Goal: Task Accomplishment & Management: Complete application form

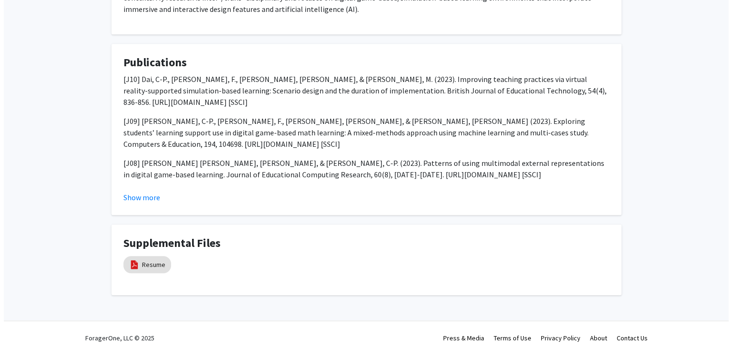
scroll to position [664, 0]
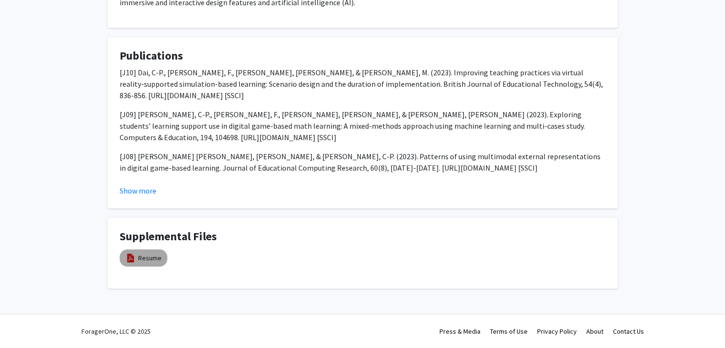
click at [137, 262] on mat-chip "Resume" at bounding box center [144, 257] width 48 height 17
click at [156, 256] on link "Resume" at bounding box center [149, 258] width 23 height 10
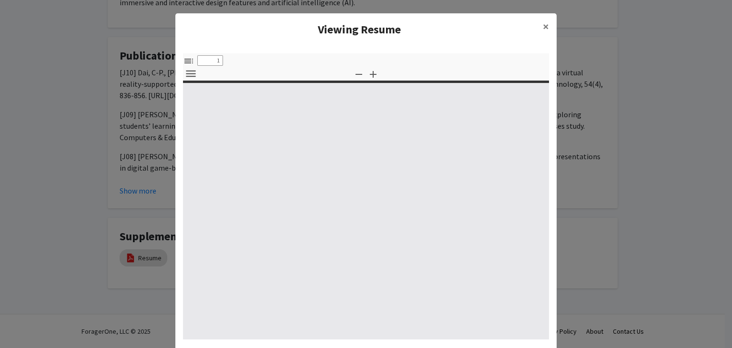
select select "custom"
type input "0"
select select "custom"
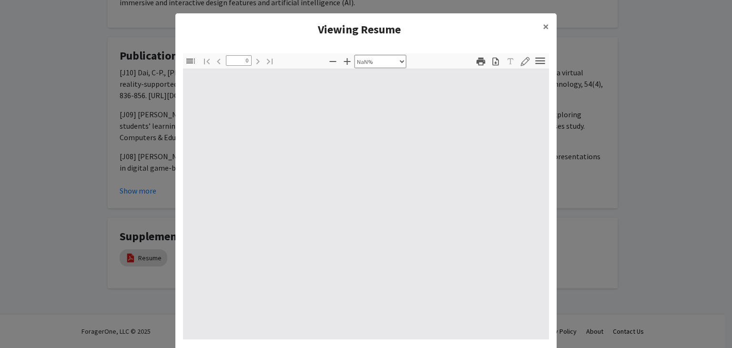
type input "1"
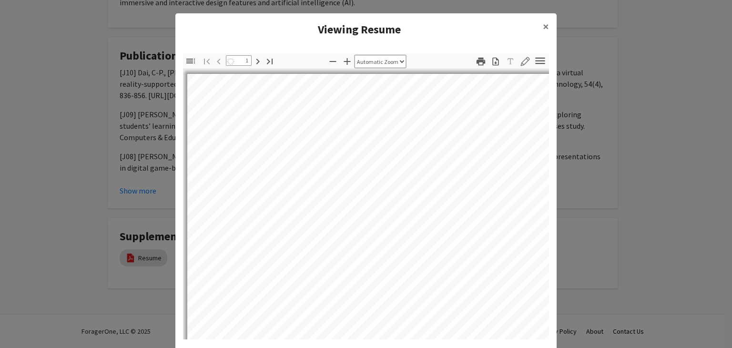
select select "auto"
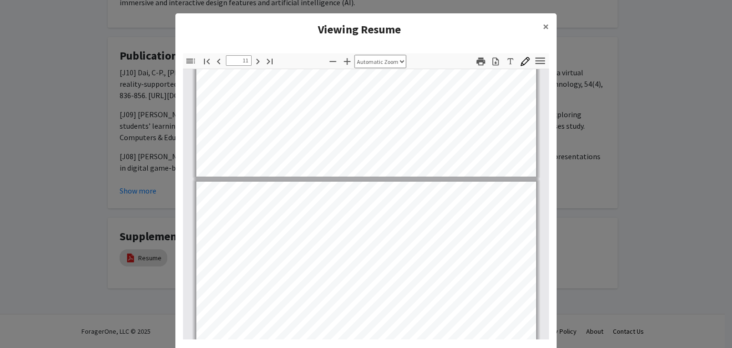
scroll to position [4430, 0]
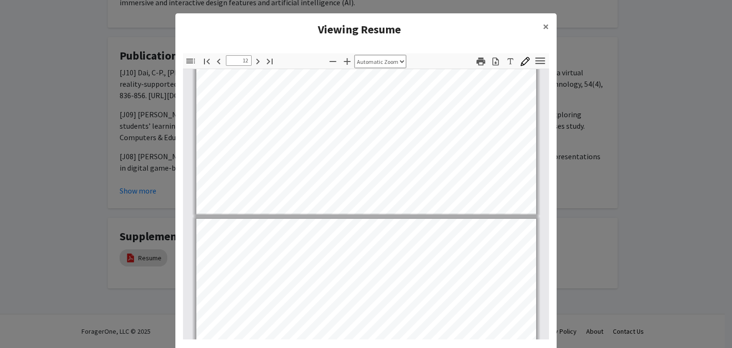
type input "13"
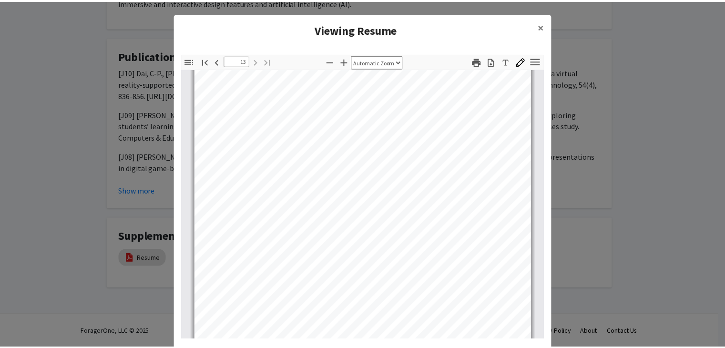
scroll to position [5513, 0]
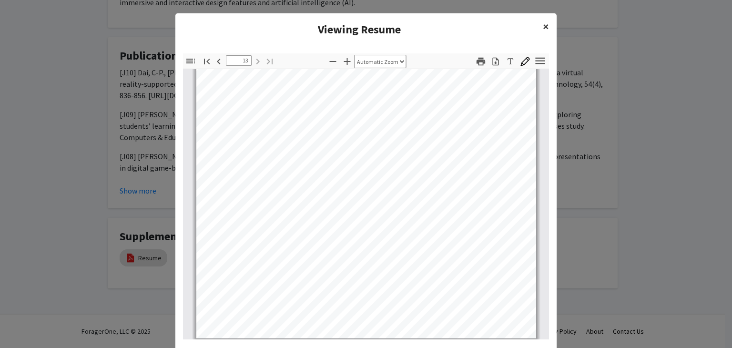
click at [548, 28] on button "×" at bounding box center [545, 26] width 21 height 27
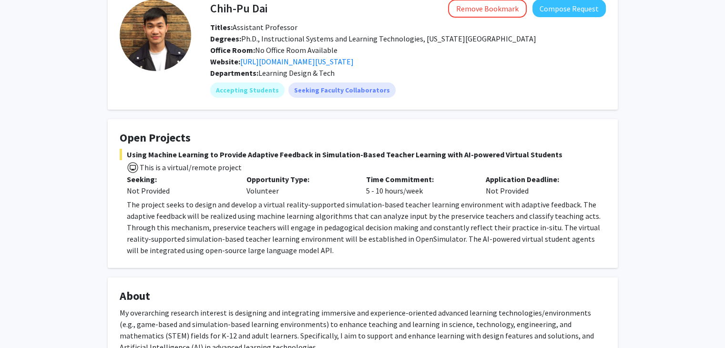
scroll to position [45, 0]
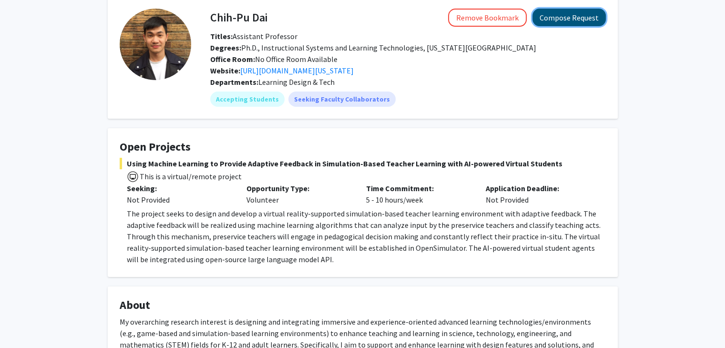
click at [556, 18] on button "Compose Request" at bounding box center [568, 18] width 73 height 18
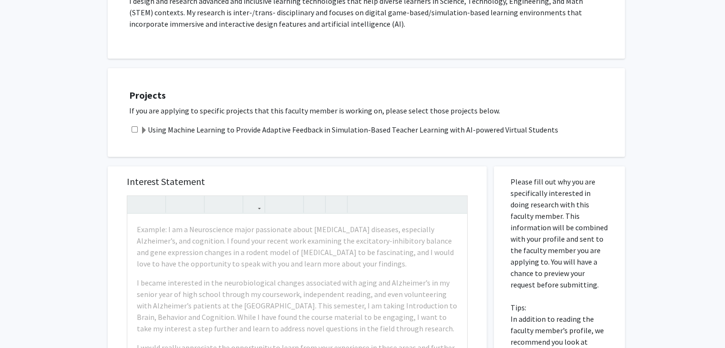
scroll to position [191, 0]
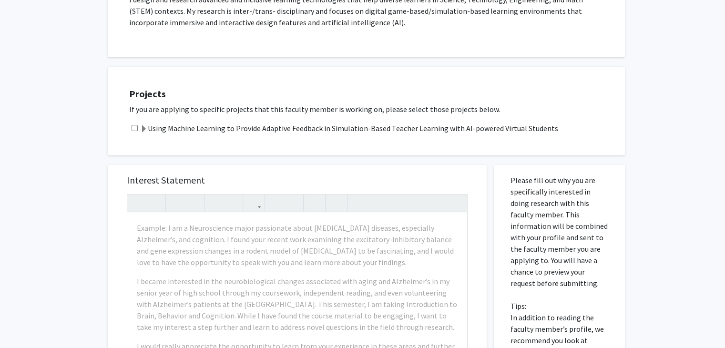
click at [141, 127] on span at bounding box center [144, 129] width 8 height 8
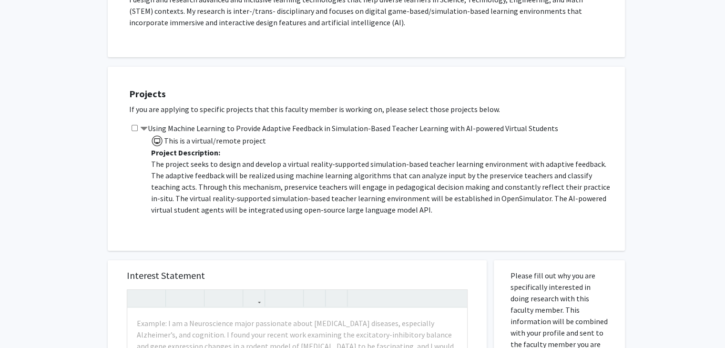
click at [134, 128] on input "checkbox" at bounding box center [134, 128] width 6 height 6
checkbox input "true"
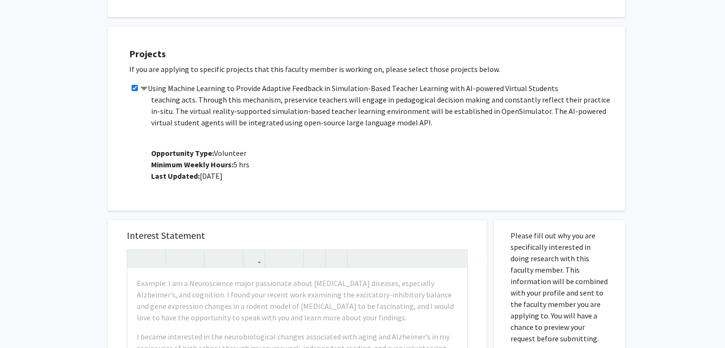
scroll to position [238, 0]
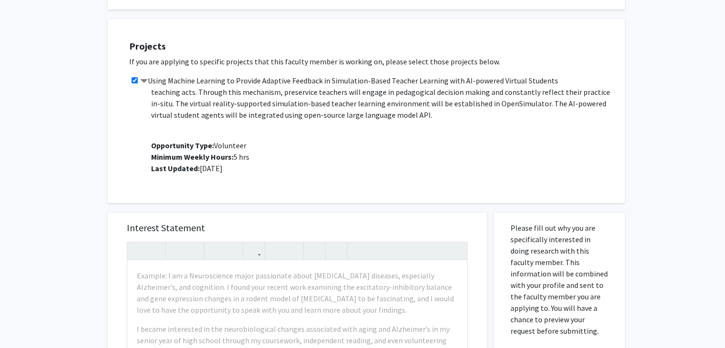
drag, startPoint x: 240, startPoint y: 172, endPoint x: 219, endPoint y: 157, distance: 26.0
click at [219, 157] on p "This is a virtual/remote project Project Description: The project seeks to desi…" at bounding box center [383, 106] width 464 height 135
click at [219, 157] on b "Minimum Weekly Hours:" at bounding box center [192, 157] width 82 height 10
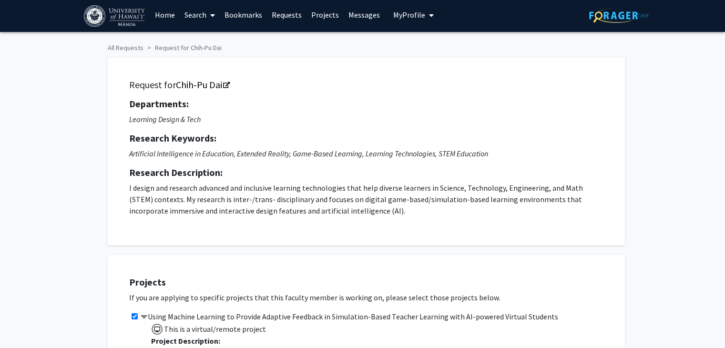
scroll to position [0, 0]
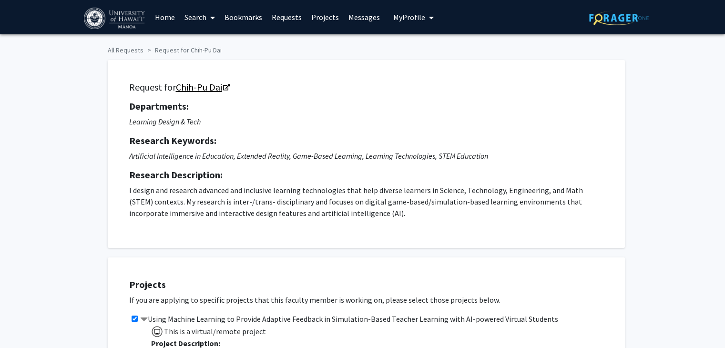
drag, startPoint x: 175, startPoint y: 89, endPoint x: 223, endPoint y: 90, distance: 48.1
click at [223, 90] on h5 "Request for Chih-Pu Dai" at bounding box center [366, 86] width 474 height 11
copy link "Chih-Pu Dai"
click at [369, 111] on h5 "Departments:" at bounding box center [366, 106] width 474 height 11
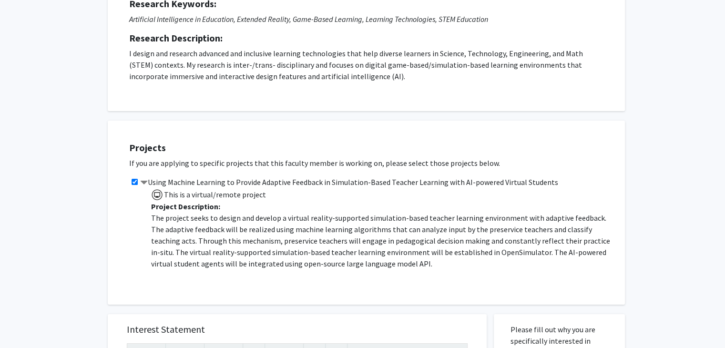
scroll to position [143, 0]
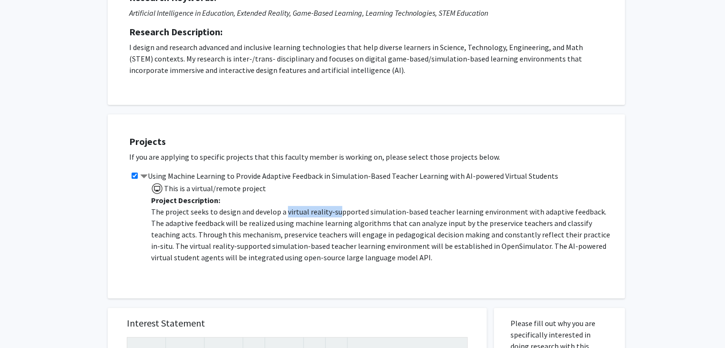
drag, startPoint x: 286, startPoint y: 213, endPoint x: 337, endPoint y: 214, distance: 51.5
click at [337, 214] on p "The project seeks to design and develop a virtual reality-supported simulation-…" at bounding box center [383, 234] width 464 height 57
drag, startPoint x: 227, startPoint y: 222, endPoint x: 292, endPoint y: 222, distance: 65.7
click at [292, 222] on p "The project seeks to design and develop a virtual reality-supported simulation-…" at bounding box center [383, 234] width 464 height 57
drag, startPoint x: 363, startPoint y: 234, endPoint x: 453, endPoint y: 235, distance: 89.1
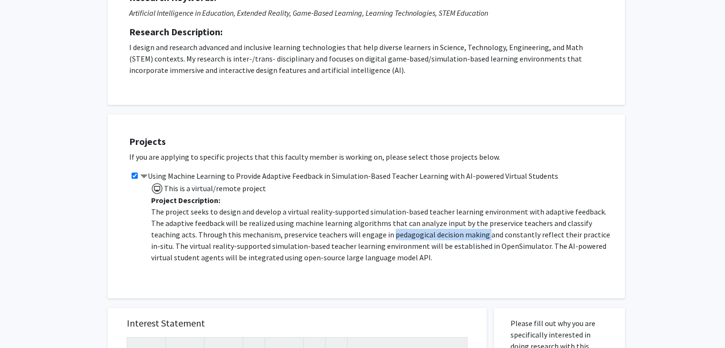
click at [453, 235] on p "The project seeks to design and develop a virtual reality-supported simulation-…" at bounding box center [383, 234] width 464 height 57
copy p "pedagogical decision making"
click at [450, 237] on p "The project seeks to design and develop a virtual reality-supported simulation-…" at bounding box center [383, 234] width 464 height 57
drag, startPoint x: 450, startPoint y: 234, endPoint x: 494, endPoint y: 237, distance: 43.9
click at [494, 237] on p "The project seeks to design and develop a virtual reality-supported simulation-…" at bounding box center [383, 234] width 464 height 57
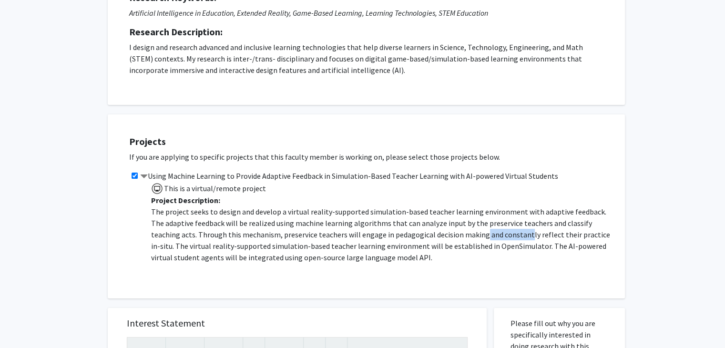
click at [494, 237] on p "The project seeks to design and develop a virtual reality-supported simulation-…" at bounding box center [383, 234] width 464 height 57
drag, startPoint x: 494, startPoint y: 237, endPoint x: 566, endPoint y: 235, distance: 72.9
click at [566, 235] on p "The project seeks to design and develop a virtual reality-supported simulation-…" at bounding box center [383, 234] width 464 height 57
drag, startPoint x: 583, startPoint y: 234, endPoint x: 566, endPoint y: 235, distance: 16.7
click at [566, 235] on p "The project seeks to design and develop a virtual reality-supported simulation-…" at bounding box center [383, 234] width 464 height 57
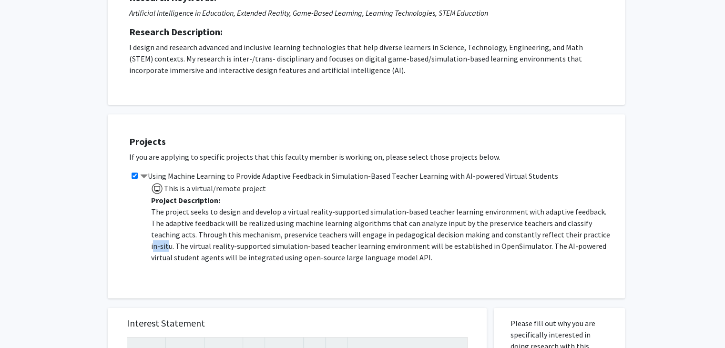
click at [566, 235] on p "The project seeks to design and develop a virtual reality-supported simulation-…" at bounding box center [383, 234] width 464 height 57
drag, startPoint x: 565, startPoint y: 235, endPoint x: 584, endPoint y: 235, distance: 19.1
click at [584, 235] on p "The project seeks to design and develop a virtual reality-supported simulation-…" at bounding box center [383, 234] width 464 height 57
copy p "in-situ"
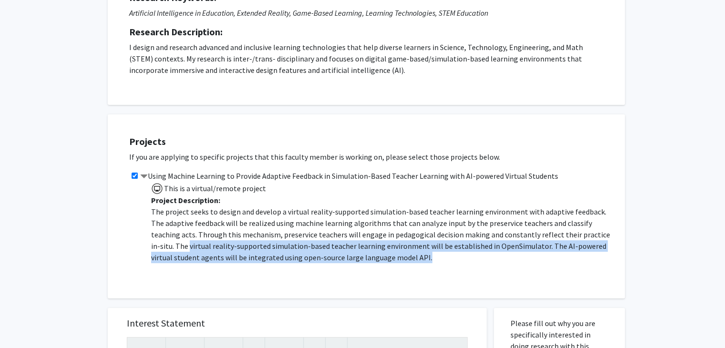
drag, startPoint x: 150, startPoint y: 246, endPoint x: 409, endPoint y: 253, distance: 259.7
click at [409, 253] on div "This is a virtual/remote project Project Description: The project seeks to desi…" at bounding box center [379, 228] width 472 height 95
click at [409, 253] on p "The project seeks to design and develop a virtual reality-supported simulation-…" at bounding box center [383, 234] width 464 height 57
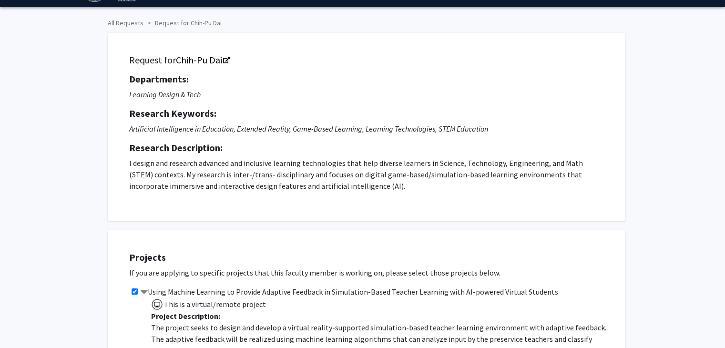
scroll to position [0, 0]
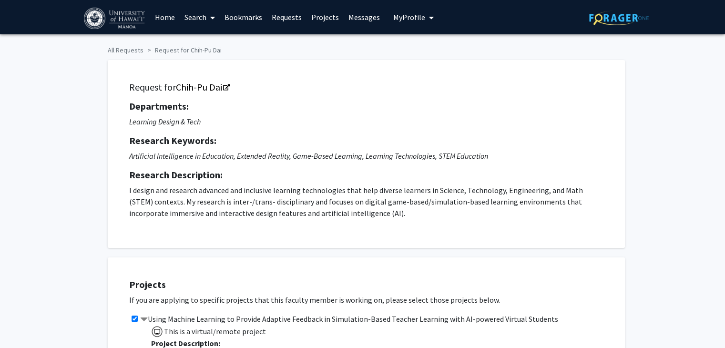
click at [128, 50] on div "Request for Chih-Pu Dai Departments: Learning Design & Tech Research Keywords: …" at bounding box center [363, 148] width 524 height 197
click at [193, 14] on link "Search" at bounding box center [200, 16] width 40 height 33
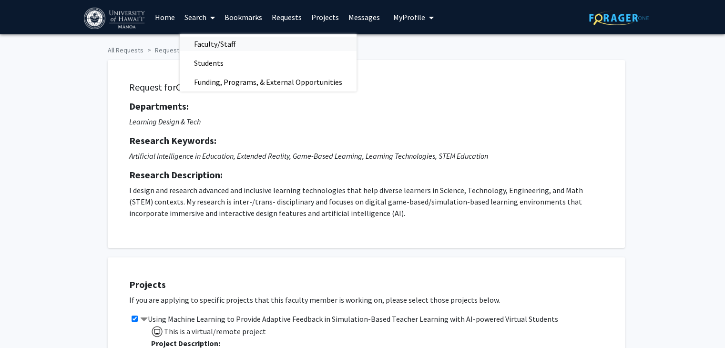
click at [204, 44] on span "Faculty/Staff" at bounding box center [215, 43] width 70 height 19
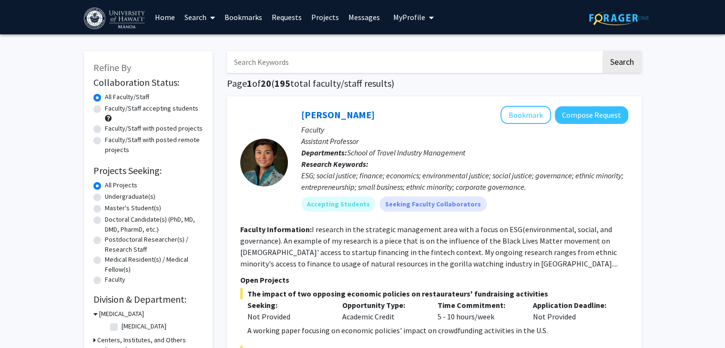
click at [160, 113] on div "Faculty/Staff accepting students" at bounding box center [148, 113] width 110 height 20
click at [160, 109] on label "Faculty/Staff accepting students" at bounding box center [151, 108] width 93 height 10
click at [111, 109] on input "Faculty/Staff accepting students" at bounding box center [108, 106] width 6 height 6
radio input "true"
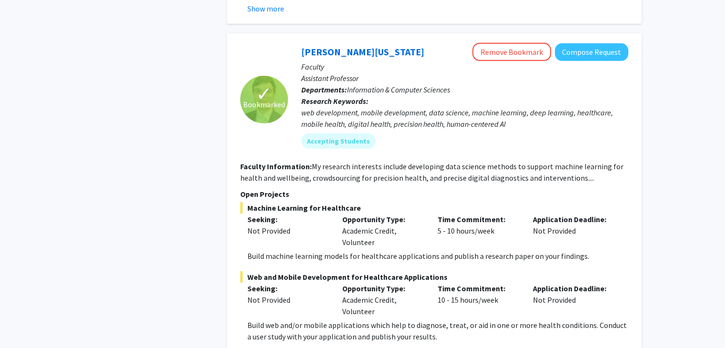
scroll to position [2858, 0]
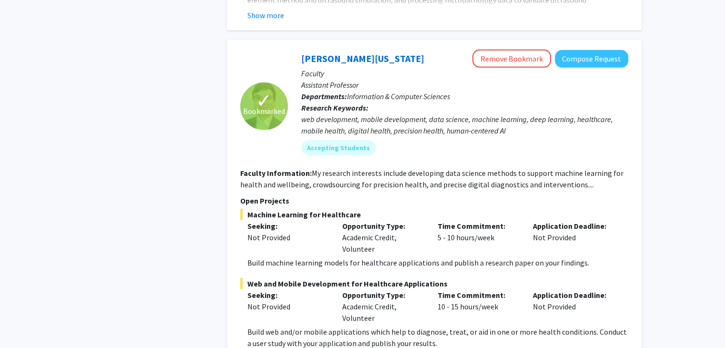
click at [340, 195] on p "Open Projects" at bounding box center [434, 200] width 388 height 11
drag, startPoint x: 335, startPoint y: 161, endPoint x: 306, endPoint y: 161, distance: 28.6
click at [306, 168] on fg-read-more "My research interests include developing data science methods to support machin…" at bounding box center [431, 178] width 383 height 21
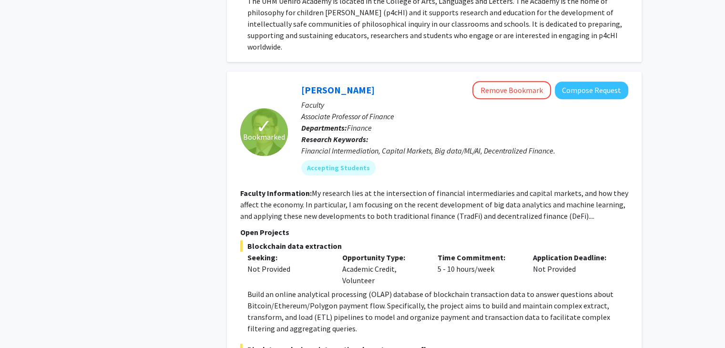
scroll to position [4478, 0]
drag, startPoint x: 327, startPoint y: 253, endPoint x: 321, endPoint y: 268, distance: 15.8
drag, startPoint x: 321, startPoint y: 268, endPoint x: 308, endPoint y: 263, distance: 13.1
click at [308, 289] on p "Build an online analytical processing (OLAP) database of blockchain transaction…" at bounding box center [437, 312] width 381 height 46
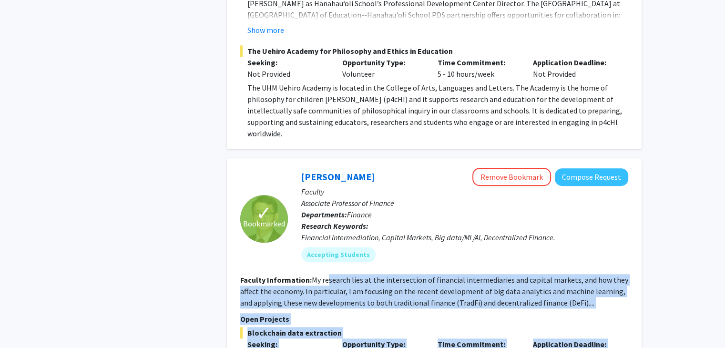
scroll to position [4383, 0]
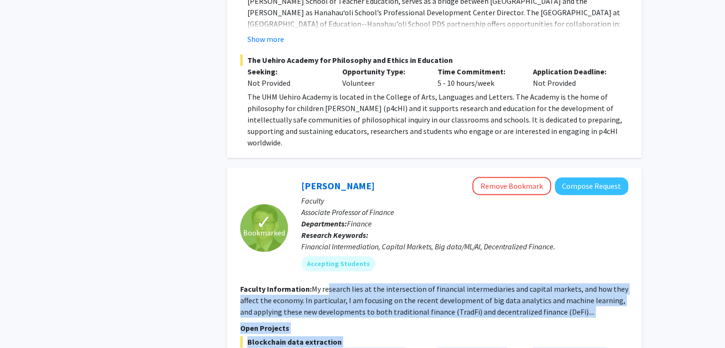
click at [328, 243] on fg-search-faculty "✓ Bookmarked [PERSON_NAME] Remove Bookmark Compose Request Faculty Associate Pr…" at bounding box center [434, 343] width 388 height 333
click at [335, 284] on fg-read-more "My research lies at the intersection of financial intermediaries and capital ma…" at bounding box center [434, 300] width 388 height 32
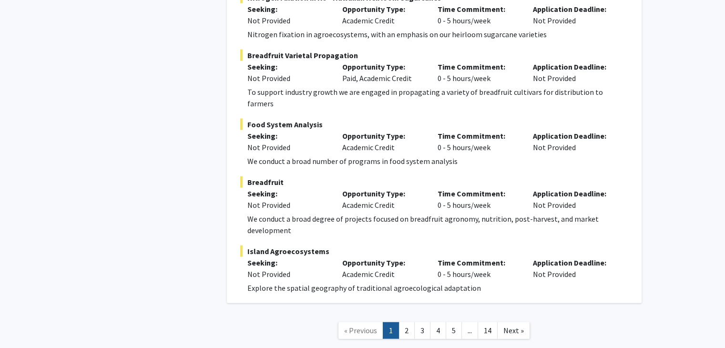
scroll to position [5730, 0]
click at [402, 322] on link "2" at bounding box center [406, 330] width 16 height 17
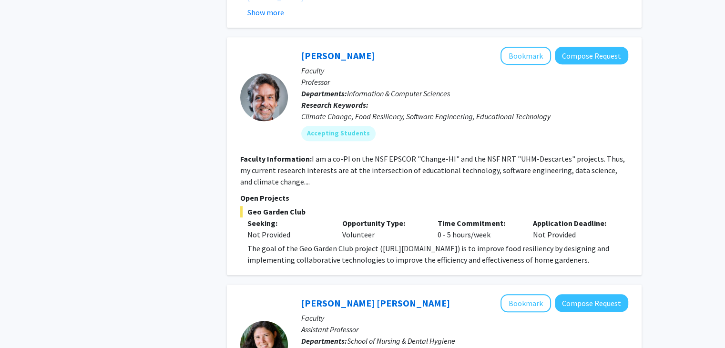
scroll to position [715, 0]
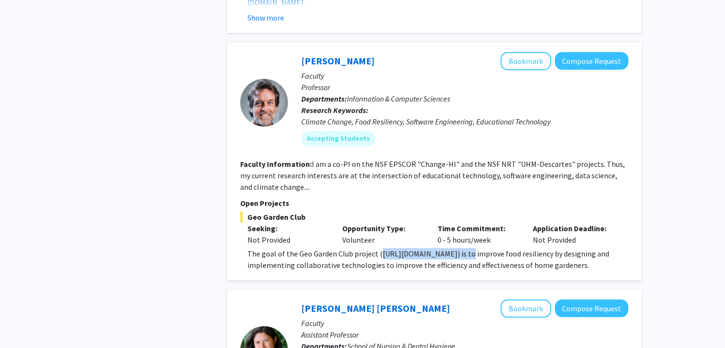
drag, startPoint x: 377, startPoint y: 252, endPoint x: 463, endPoint y: 255, distance: 85.8
click at [463, 255] on span "The goal of the Geo Garden Club project ([URL][DOMAIN_NAME]) is to improve food…" at bounding box center [428, 259] width 362 height 21
copy span "[URL][DOMAIN_NAME]"
drag, startPoint x: 321, startPoint y: 161, endPoint x: 346, endPoint y: 161, distance: 25.2
click at [346, 161] on fg-read-more "I am a co-PI on the NSF EPSCOR "Change-HI" and the NSF NRT "UHM-Descartes" proj…" at bounding box center [432, 175] width 384 height 32
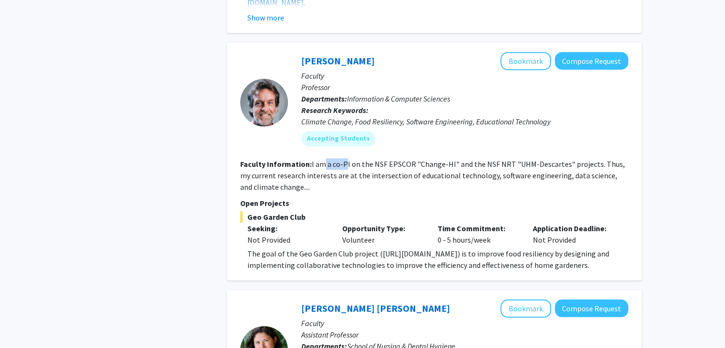
click at [346, 161] on fg-read-more "I am a co-PI on the NSF EPSCOR "Change-HI" and the NSF NRT "UHM-Descartes" proj…" at bounding box center [432, 175] width 384 height 32
drag, startPoint x: 297, startPoint y: 60, endPoint x: 366, endPoint y: 61, distance: 68.6
click at [366, 61] on div "[PERSON_NAME] Bookmark Compose Request Faculty Professor Departments: Informati…" at bounding box center [458, 102] width 340 height 101
copy link "[PERSON_NAME]"
click at [464, 77] on p "Faculty" at bounding box center [464, 75] width 327 height 11
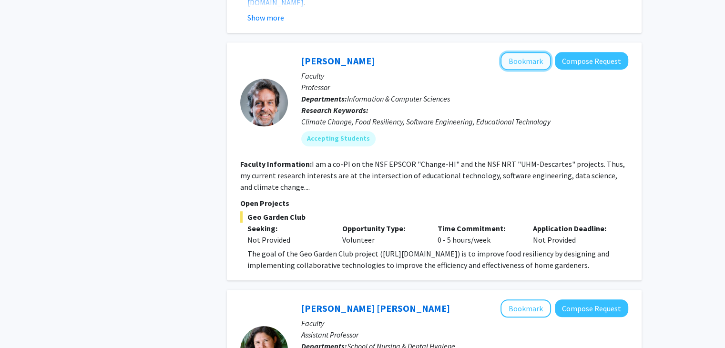
click at [524, 61] on button "Bookmark" at bounding box center [525, 61] width 50 height 18
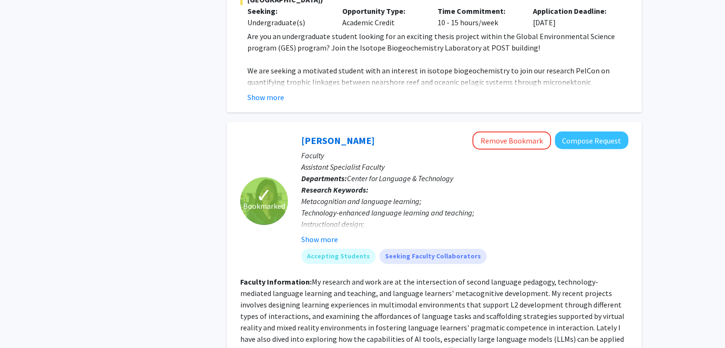
scroll to position [2715, 0]
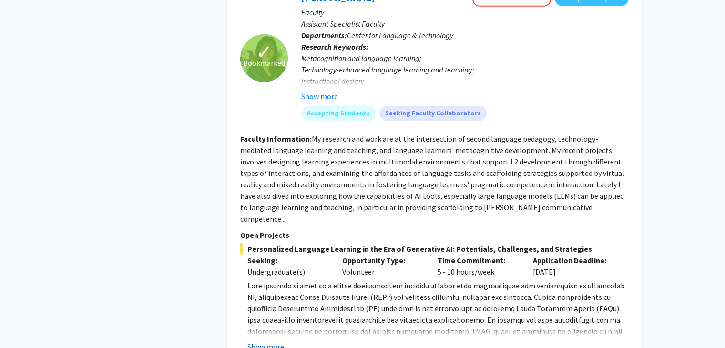
click at [267, 341] on button "Show more" at bounding box center [265, 346] width 37 height 11
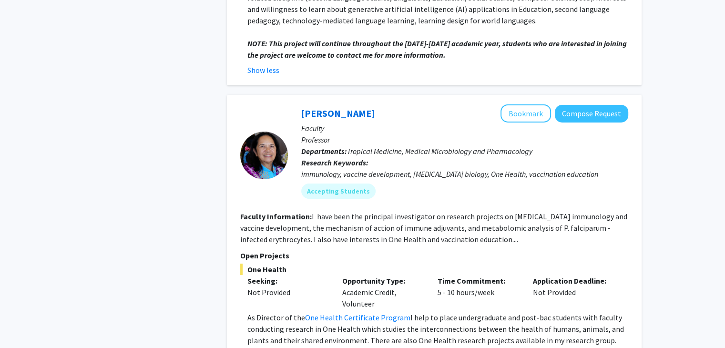
scroll to position [3270, 0]
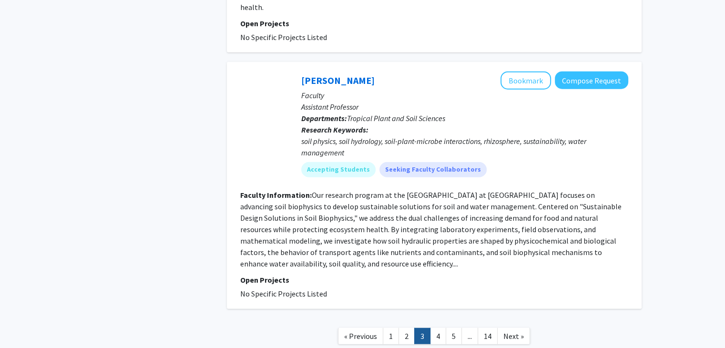
scroll to position [2413, 0]
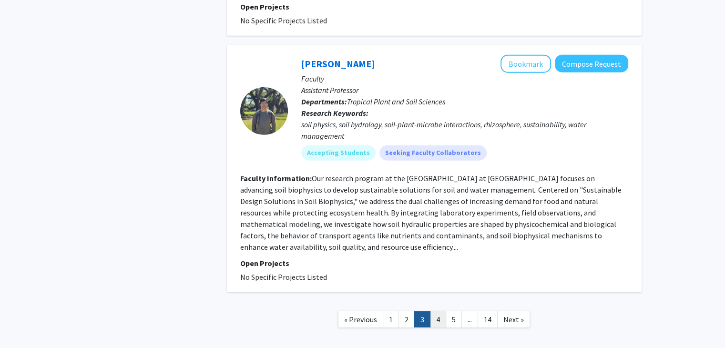
click at [437, 311] on link "4" at bounding box center [438, 319] width 16 height 17
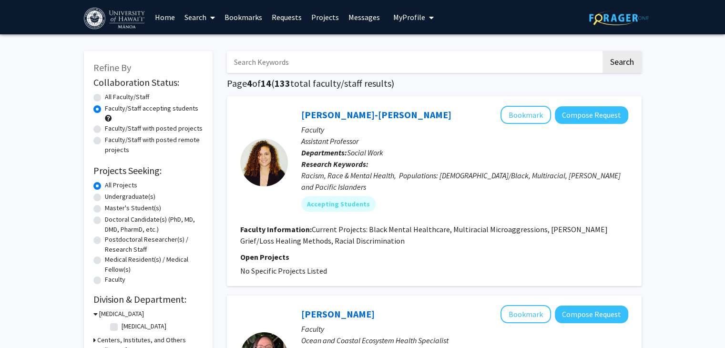
click at [133, 198] on label "Undergraduate(s)" at bounding box center [130, 196] width 50 height 10
click at [111, 198] on input "Undergraduate(s)" at bounding box center [108, 194] width 6 height 6
radio input "true"
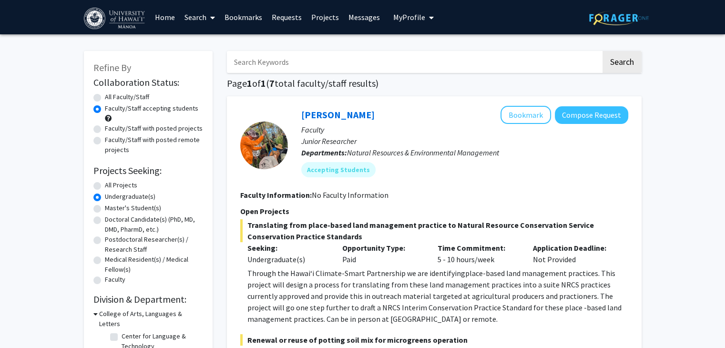
click at [281, 20] on link "Requests" at bounding box center [287, 16] width 40 height 33
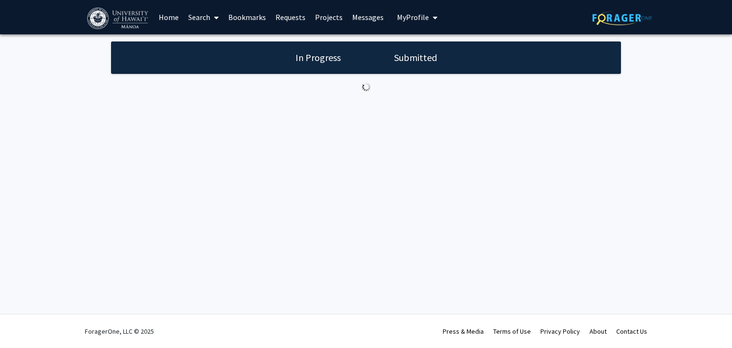
click at [241, 13] on link "Bookmarks" at bounding box center [246, 16] width 47 height 33
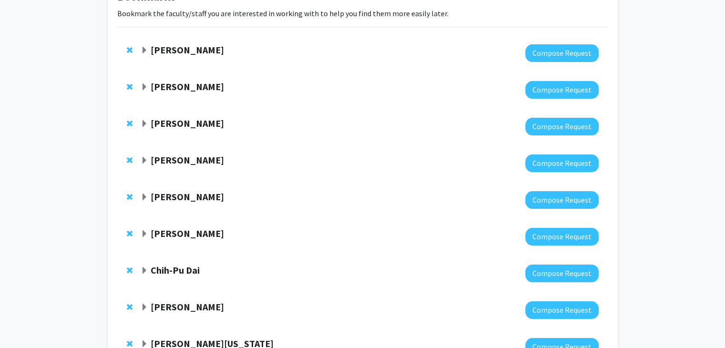
scroll to position [221, 0]
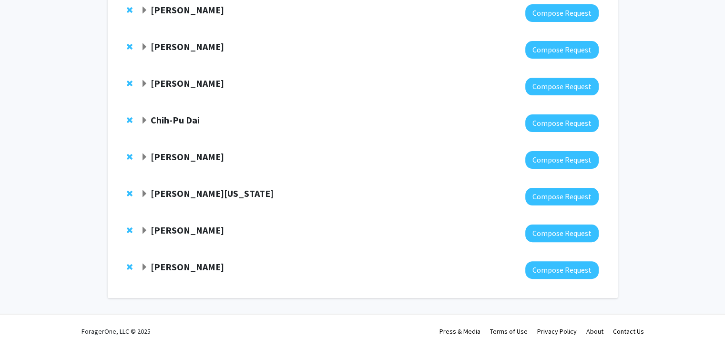
click at [197, 229] on strong "[PERSON_NAME]" at bounding box center [187, 230] width 73 height 12
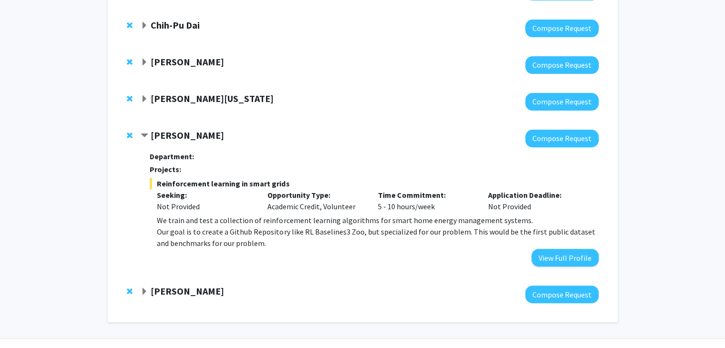
scroll to position [316, 0]
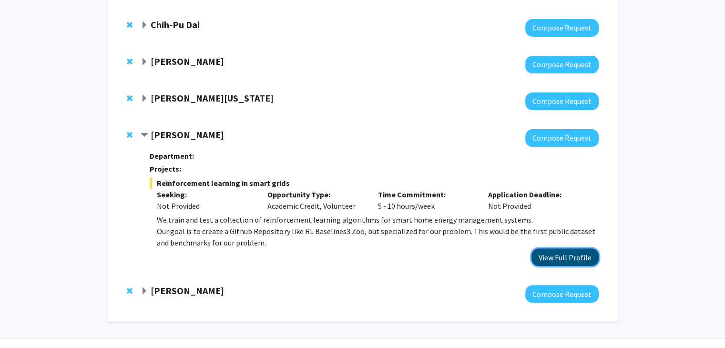
click at [558, 255] on button "View Full Profile" at bounding box center [564, 257] width 67 height 18
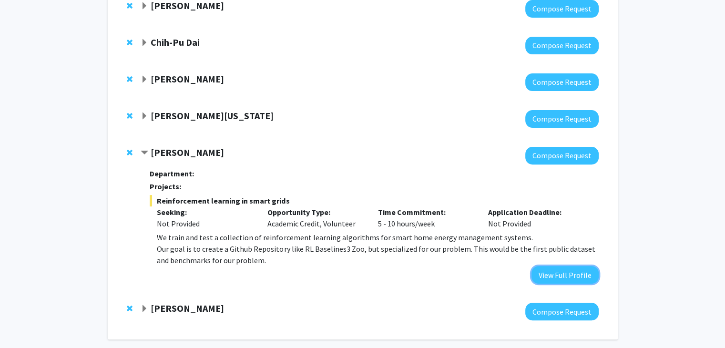
scroll to position [221, 0]
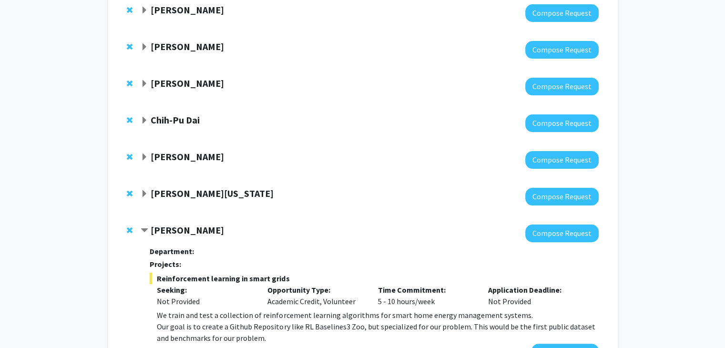
click at [187, 194] on strong "[PERSON_NAME][US_STATE]" at bounding box center [212, 193] width 123 height 12
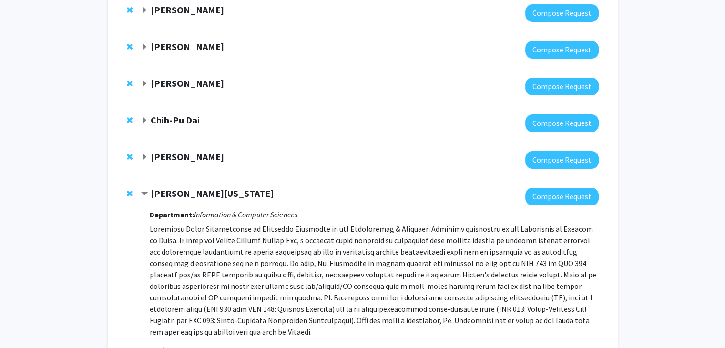
click at [188, 148] on div "[PERSON_NAME] Compose Request" at bounding box center [362, 159] width 491 height 37
click at [181, 159] on strong "[PERSON_NAME]" at bounding box center [187, 157] width 73 height 12
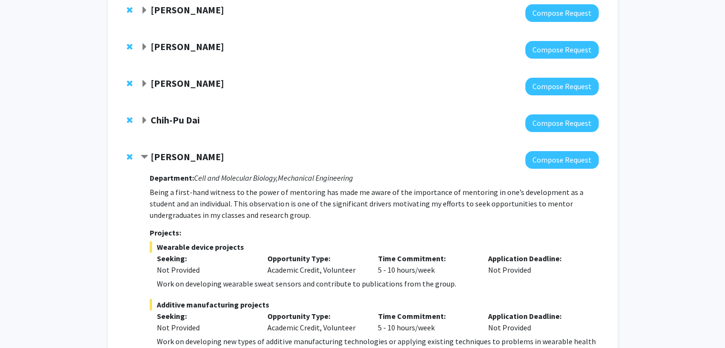
click at [185, 160] on strong "[PERSON_NAME]" at bounding box center [187, 157] width 73 height 12
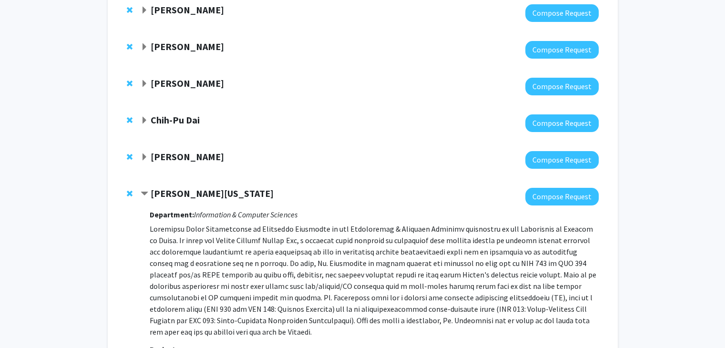
click at [181, 128] on div at bounding box center [369, 123] width 457 height 18
click at [182, 122] on strong "Chih-Pu Dai" at bounding box center [175, 120] width 49 height 12
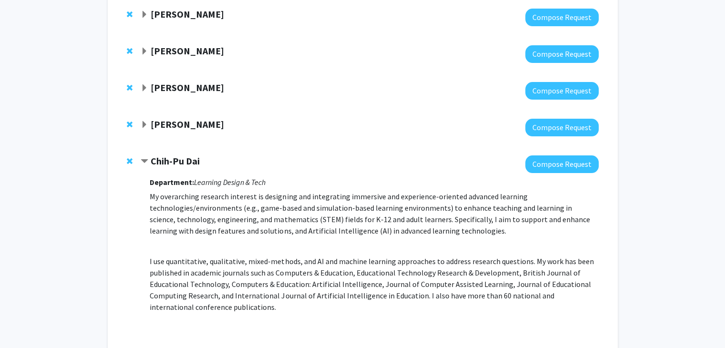
scroll to position [173, 0]
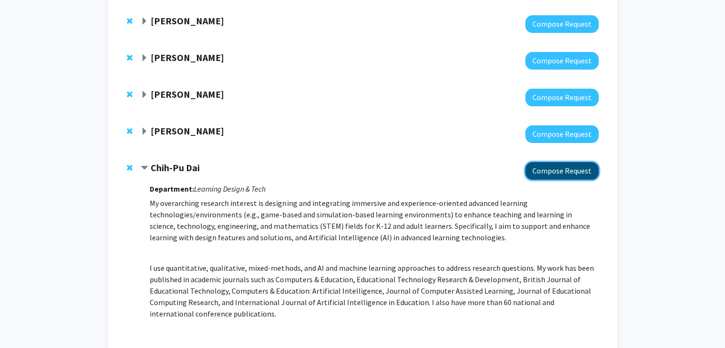
click at [565, 175] on button "Compose Request" at bounding box center [561, 171] width 73 height 18
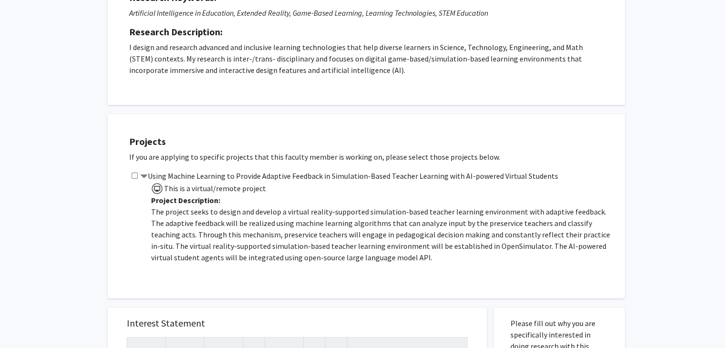
click at [132, 176] on input "checkbox" at bounding box center [134, 175] width 6 height 6
checkbox input "true"
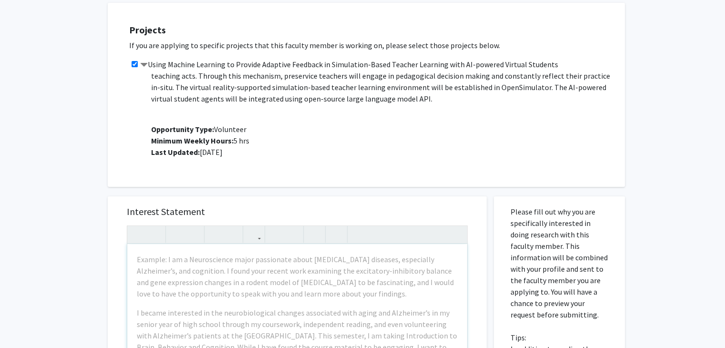
scroll to position [286, 0]
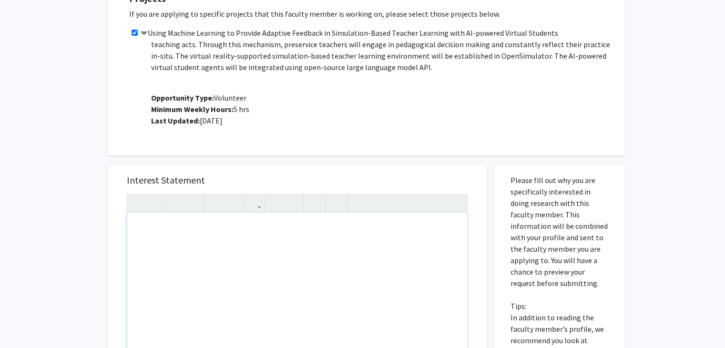
click at [248, 244] on div "Note to users with screen readers: Please press Alt+0 or Option+0 to deactivate…" at bounding box center [297, 321] width 340 height 218
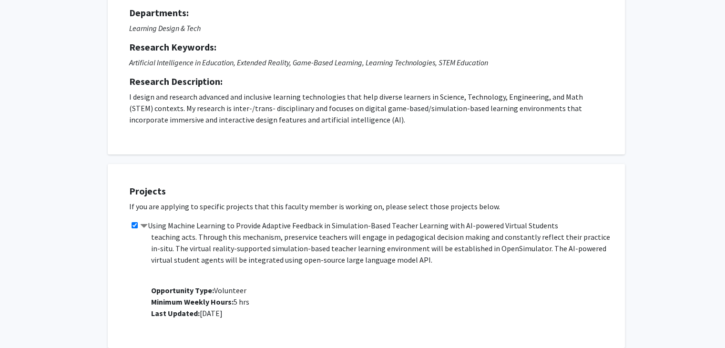
scroll to position [95, 0]
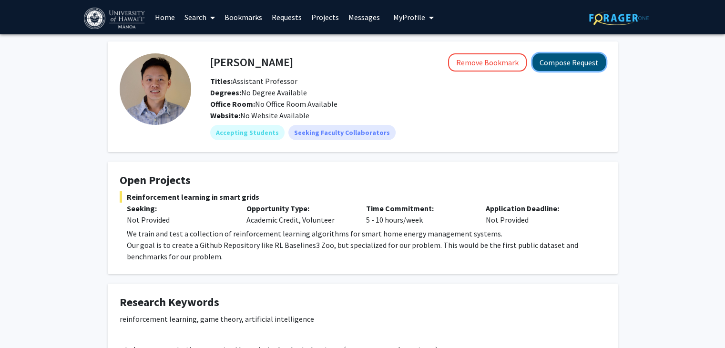
click at [576, 63] on button "Compose Request" at bounding box center [568, 62] width 73 height 18
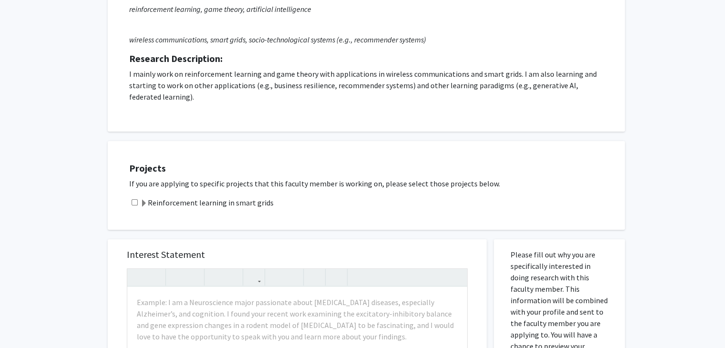
scroll to position [143, 0]
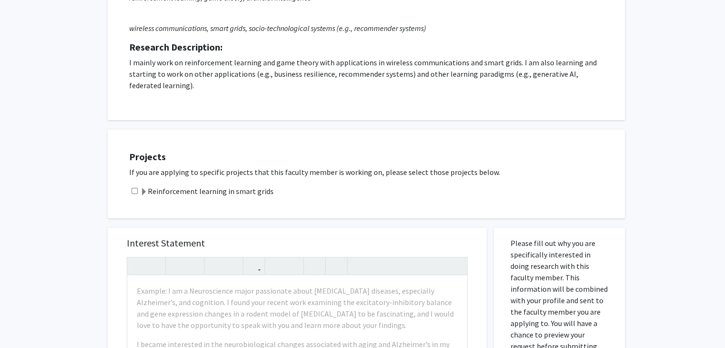
click at [144, 194] on span at bounding box center [144, 192] width 8 height 8
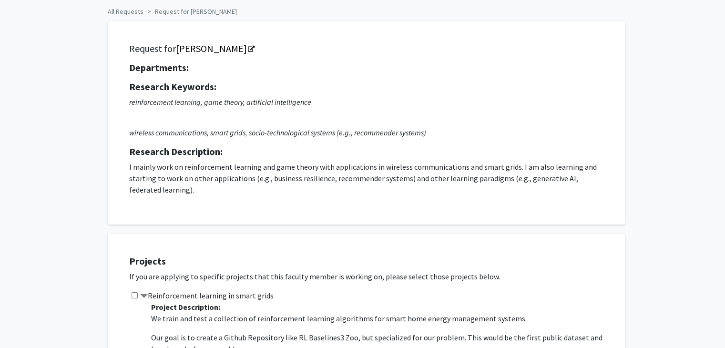
scroll to position [0, 0]
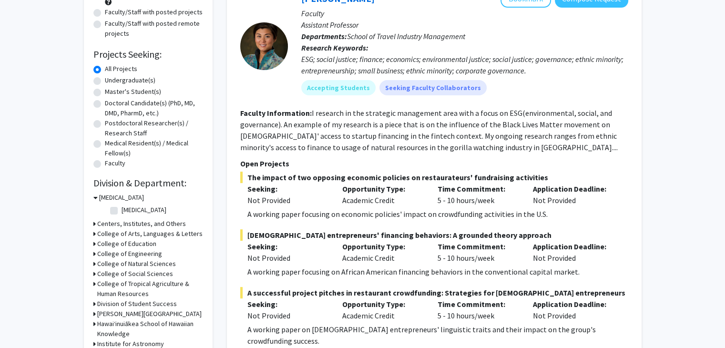
scroll to position [48, 0]
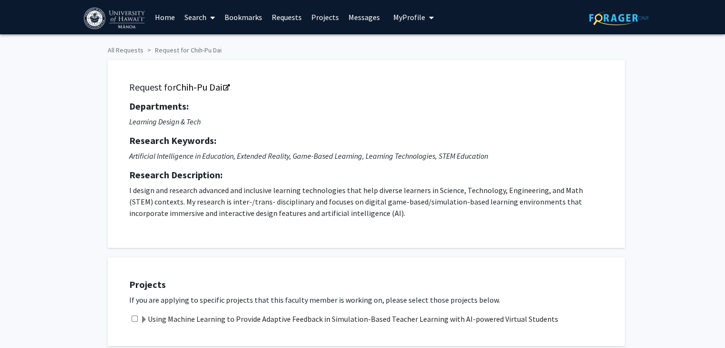
click at [237, 14] on link "Bookmarks" at bounding box center [243, 16] width 47 height 33
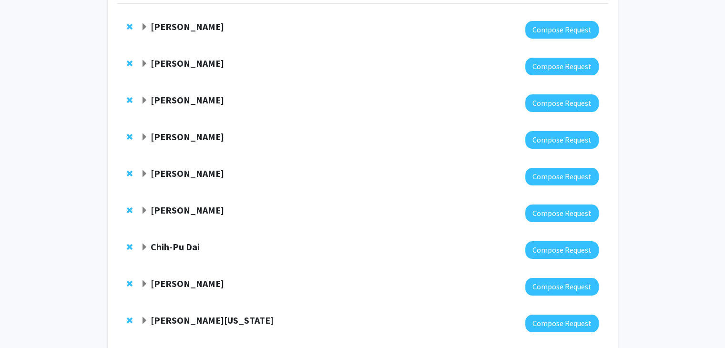
scroll to position [95, 0]
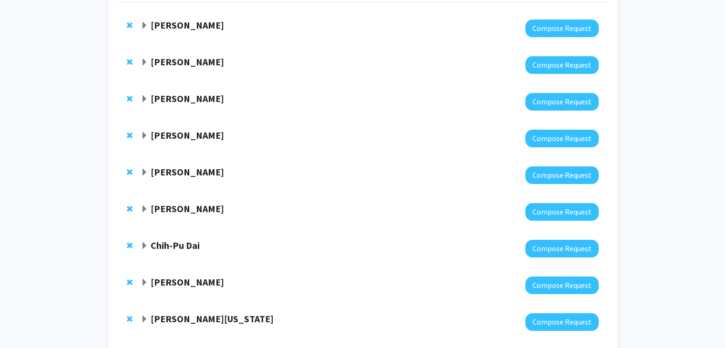
click at [147, 62] on span "Expand Murad Hossain Bookmark" at bounding box center [145, 63] width 8 height 8
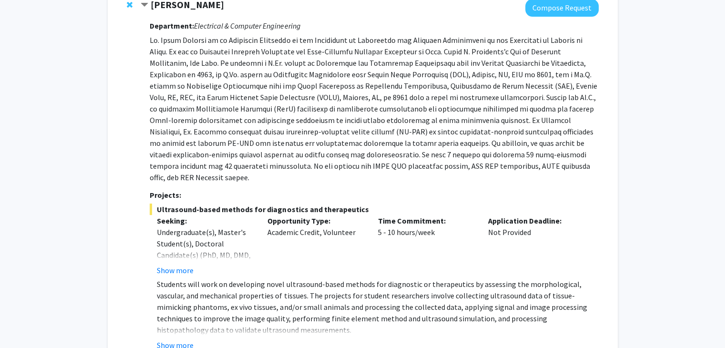
scroll to position [191, 0]
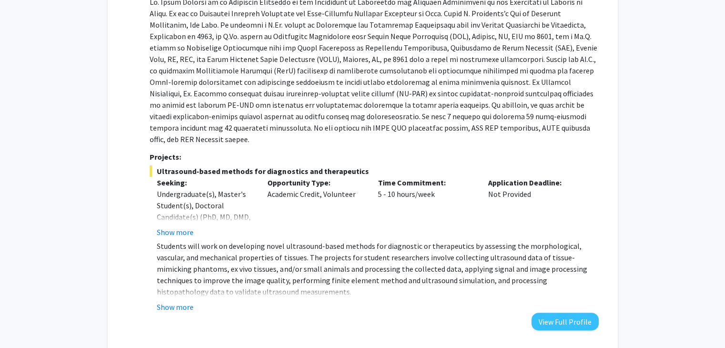
click at [179, 301] on button "Show more" at bounding box center [175, 306] width 37 height 11
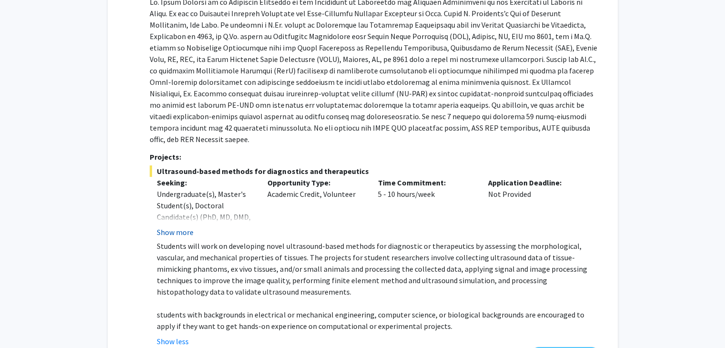
click at [185, 226] on button "Show more" at bounding box center [175, 231] width 37 height 11
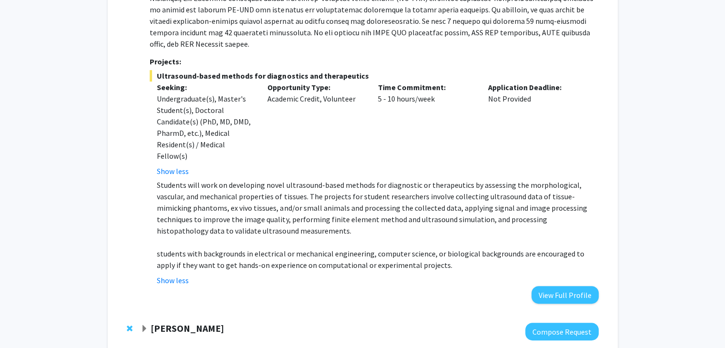
scroll to position [381, 0]
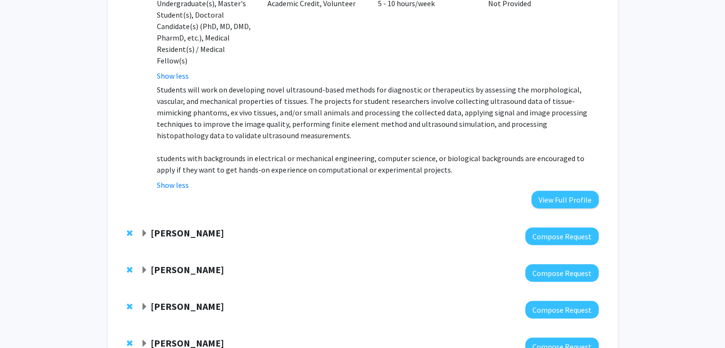
click at [148, 230] on span "Expand Naiyi Fincham Bookmark" at bounding box center [145, 234] width 8 height 8
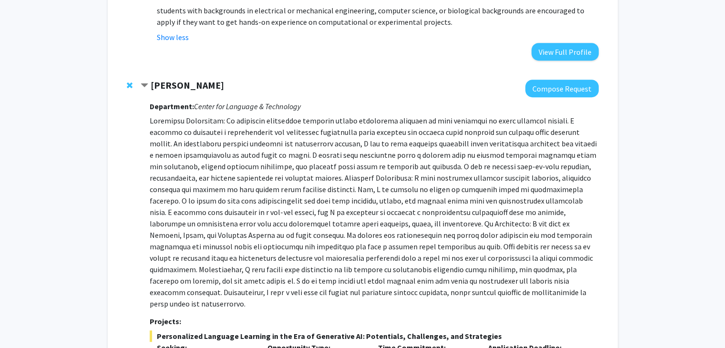
scroll to position [619, 0]
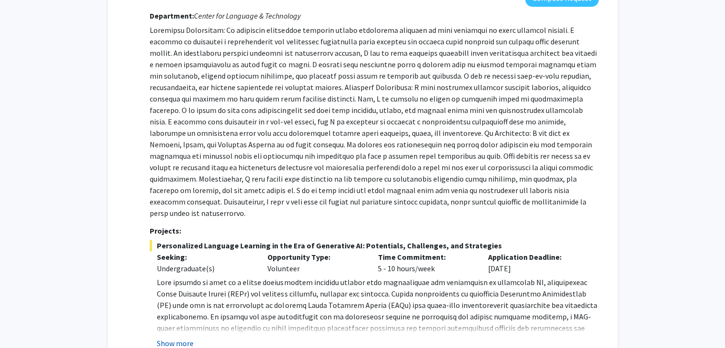
click at [189, 337] on button "Show more" at bounding box center [175, 342] width 37 height 11
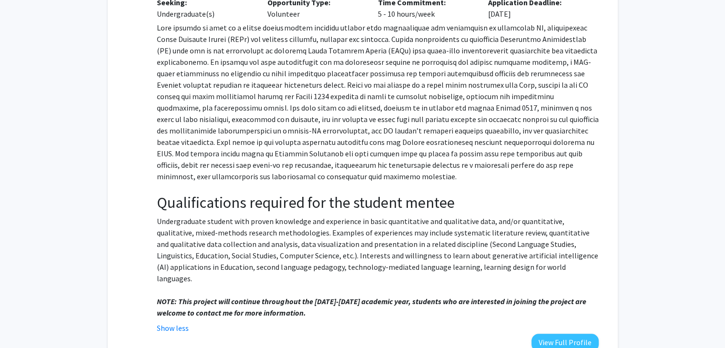
scroll to position [905, 0]
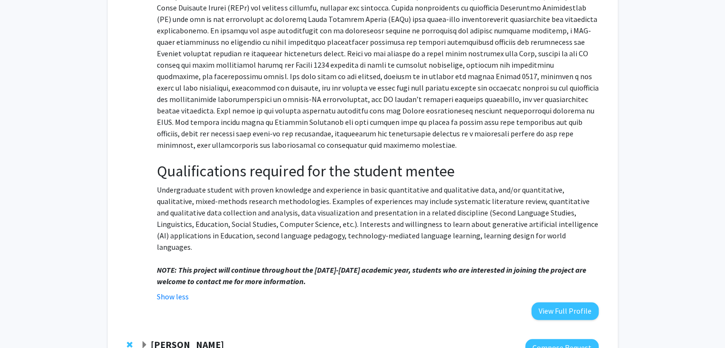
drag, startPoint x: 154, startPoint y: 136, endPoint x: 545, endPoint y: 197, distance: 395.4
click at [545, 197] on fg-read-more "Qualifications required for the student mentee Undergraduate student with prove…" at bounding box center [374, 146] width 448 height 312
copy div "Qualifications required for the student mentee Undergraduate student with prove…"
click at [537, 302] on button "View Full Profile" at bounding box center [564, 311] width 67 height 18
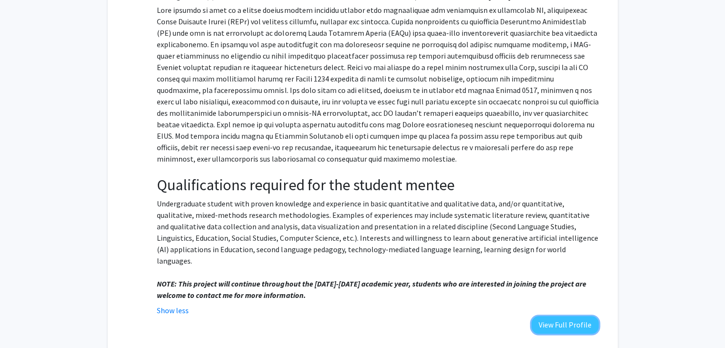
scroll to position [937, 0]
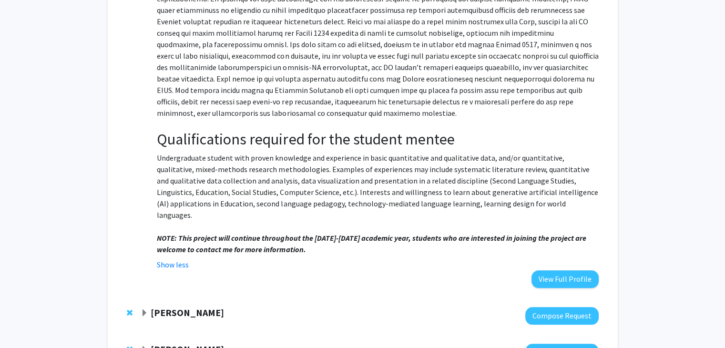
click at [381, 232] on p "NOTE: This project will continue throughout the [DATE]-[DATE] academic year, st…" at bounding box center [377, 243] width 441 height 23
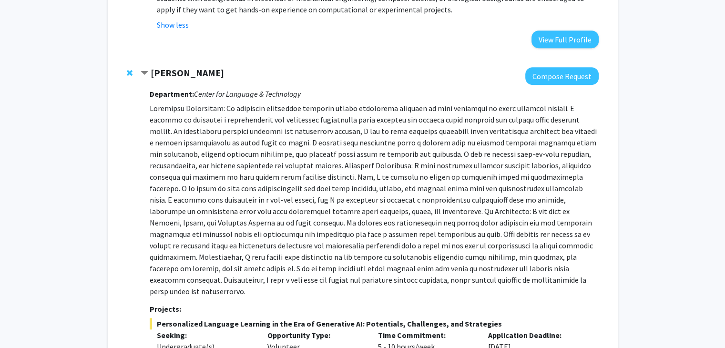
scroll to position [508, 0]
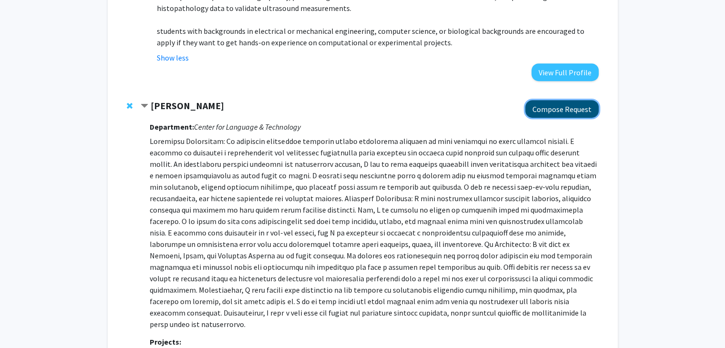
click at [539, 100] on button "Compose Request" at bounding box center [561, 109] width 73 height 18
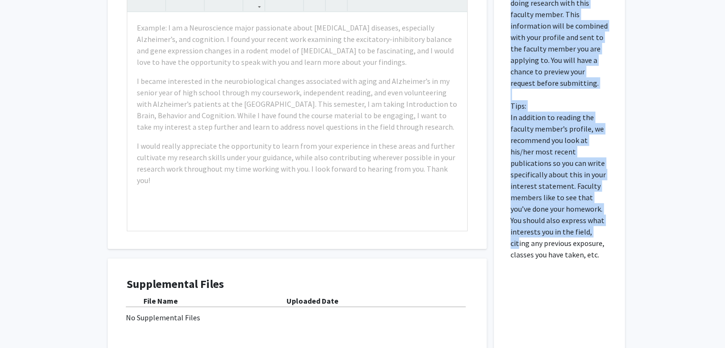
scroll to position [476, 0]
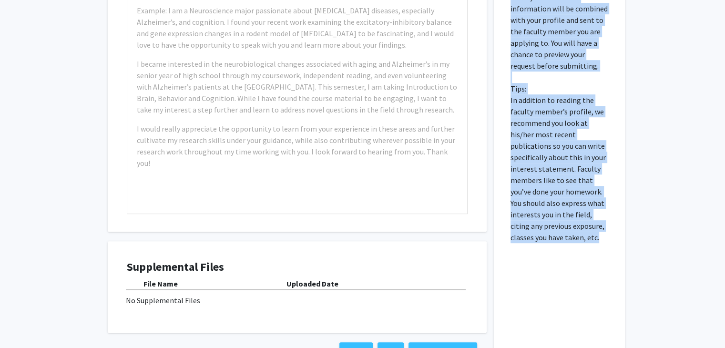
drag, startPoint x: 504, startPoint y: 55, endPoint x: 597, endPoint y: 236, distance: 204.3
click at [597, 236] on div "Please fill out why you are specifically interested in doing research with this…" at bounding box center [559, 158] width 117 height 421
copy p "Please fill out why you are specifically interested in doing research with this…"
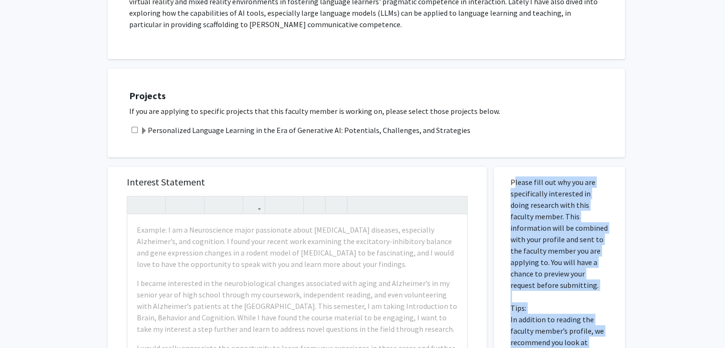
scroll to position [286, 0]
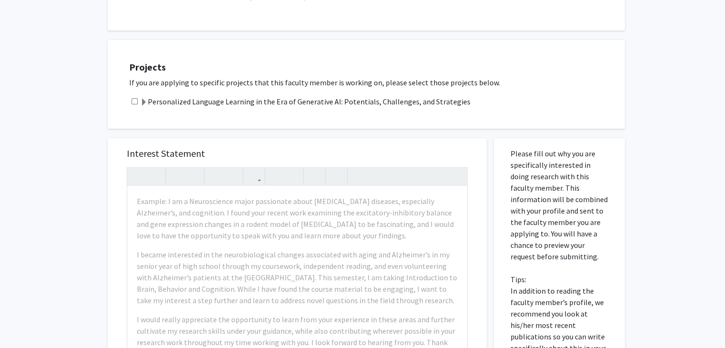
click at [131, 100] on div "Personalized Language Learning in the Era of Generative AI: Potentials, Challen…" at bounding box center [372, 101] width 486 height 11
click at [139, 100] on div "Personalized Language Learning in the Era of Generative AI: Potentials, Challen…" at bounding box center [372, 101] width 486 height 11
click at [135, 100] on input "checkbox" at bounding box center [134, 101] width 6 height 6
checkbox input "true"
click at [143, 100] on span at bounding box center [144, 103] width 8 height 8
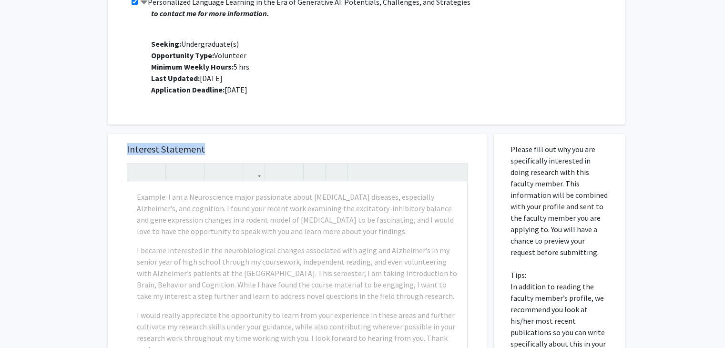
scroll to position [381, 0]
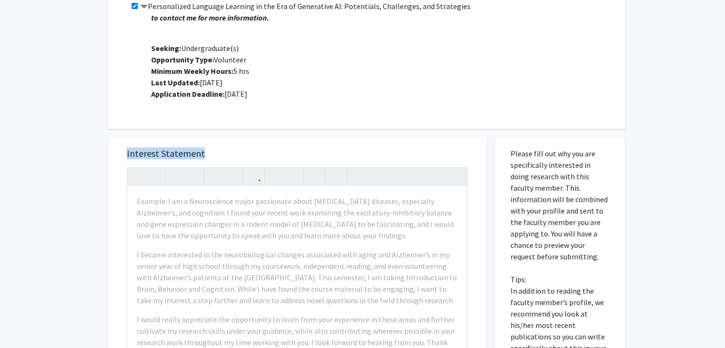
drag, startPoint x: 109, startPoint y: 154, endPoint x: 321, endPoint y: 128, distance: 213.5
click at [321, 129] on div "Interest Statement Example: I am a Neuroscience major passionate about neurodeg…" at bounding box center [297, 344] width 393 height 431
copy h5 "Interest Statement"
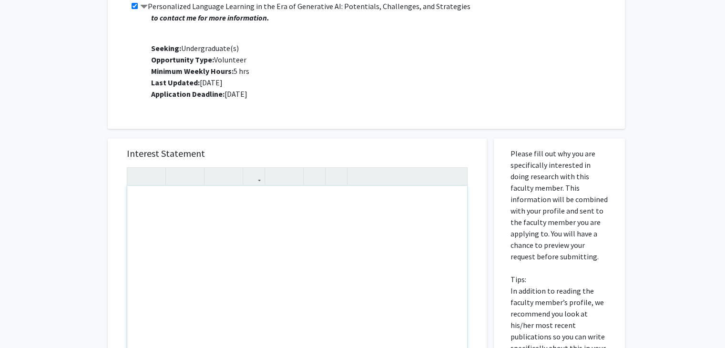
drag, startPoint x: 127, startPoint y: 193, endPoint x: 98, endPoint y: 159, distance: 44.6
click at [173, 220] on div "Note to users with screen readers: Please press Alt+0 or Option+0 to deactivate…" at bounding box center [297, 295] width 340 height 218
drag, startPoint x: 91, startPoint y: 153, endPoint x: 124, endPoint y: 171, distance: 36.7
click at [92, 153] on div "All Requests Request for Naiyi Fincham Request for Naiyi Fincham Departments: C…" at bounding box center [362, 116] width 725 height 927
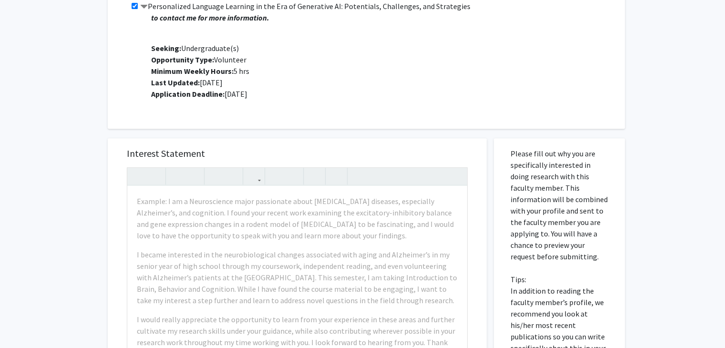
drag, startPoint x: 117, startPoint y: 166, endPoint x: 161, endPoint y: 161, distance: 44.7
click at [258, 227] on div "Interest Statement Example: I am a Neuroscience major passionate about neurodeg…" at bounding box center [297, 280] width 360 height 284
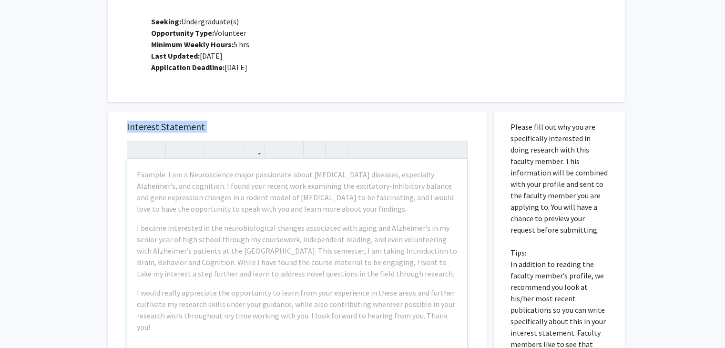
scroll to position [476, 0]
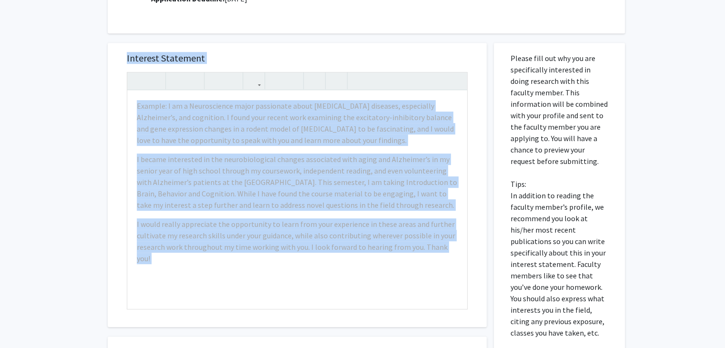
drag, startPoint x: 131, startPoint y: 160, endPoint x: 468, endPoint y: 256, distance: 350.3
click at [468, 256] on div "Interest Statement Example: I am a Neuroscience major passionate about neurodeg…" at bounding box center [297, 185] width 379 height 284
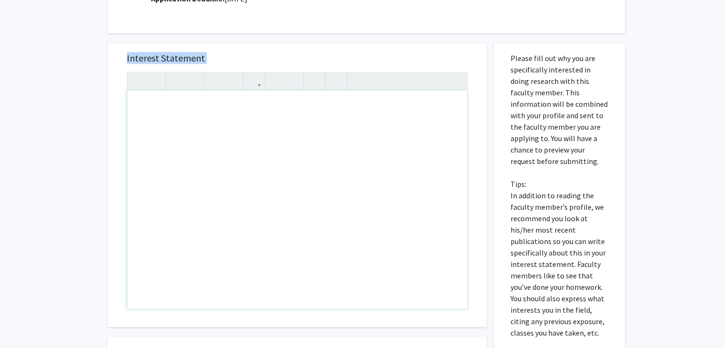
drag, startPoint x: 341, startPoint y: 180, endPoint x: 117, endPoint y: 77, distance: 246.6
click at [118, 77] on div "Interest Statement Insert link Remove link" at bounding box center [297, 185] width 360 height 284
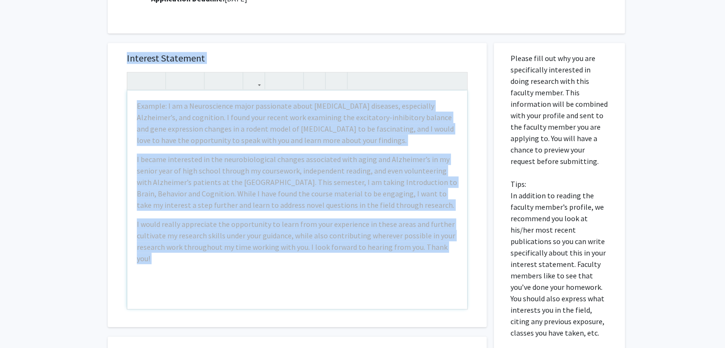
copy div "Interest Statement Example: I am a Neuroscience major passionate about neurodeg…"
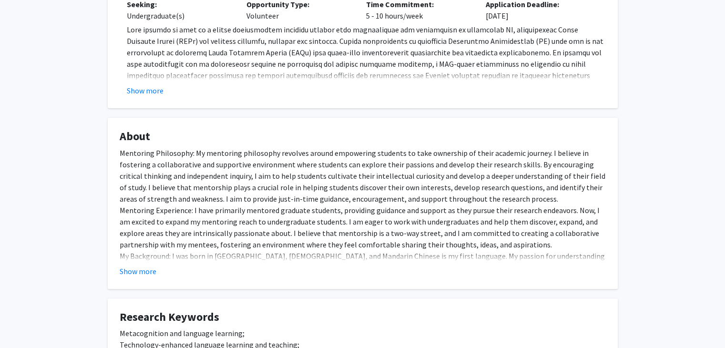
scroll to position [143, 0]
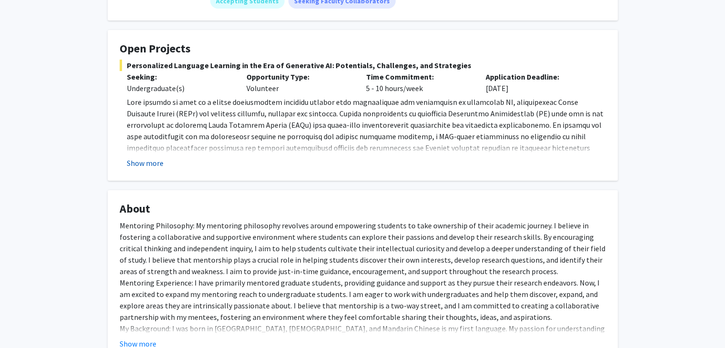
click at [133, 163] on button "Show more" at bounding box center [145, 162] width 37 height 11
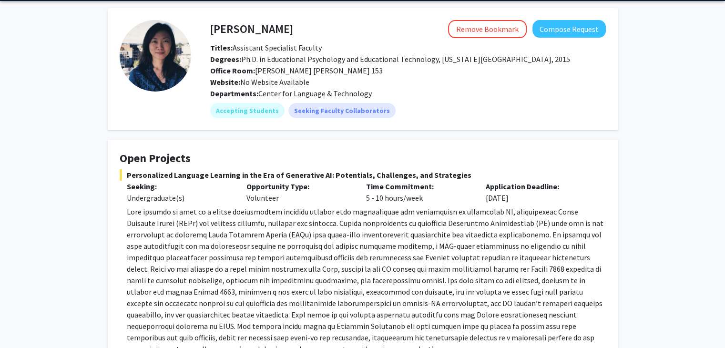
scroll to position [0, 0]
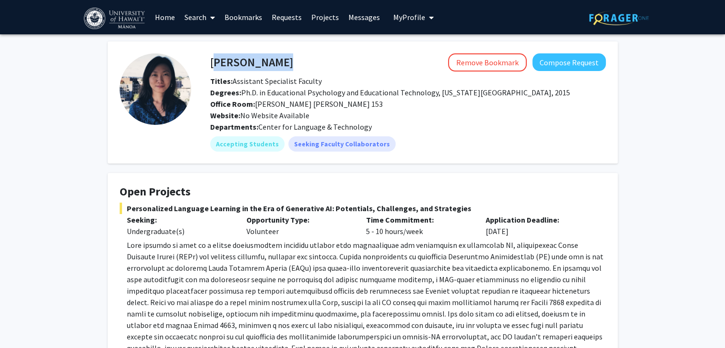
drag, startPoint x: 280, startPoint y: 61, endPoint x: 210, endPoint y: 60, distance: 70.5
click at [210, 60] on div "Naiyi Fincham Remove Bookmark Compose Request" at bounding box center [408, 62] width 410 height 18
copy h4 "[PERSON_NAME]"
click at [206, 56] on div "Naiyi Fincham Remove Bookmark Compose Request" at bounding box center [408, 62] width 410 height 18
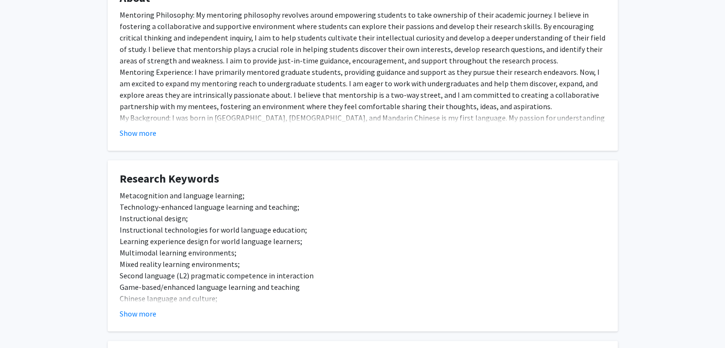
scroll to position [572, 0]
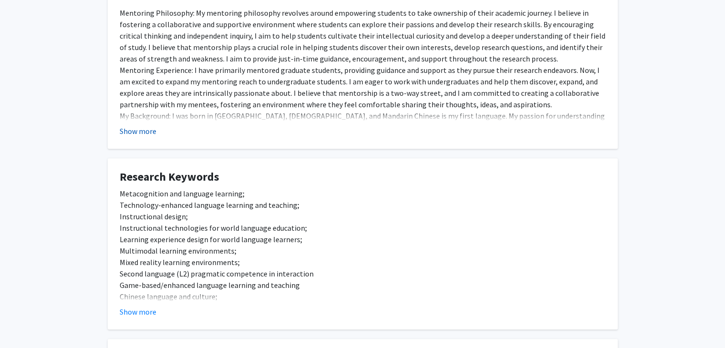
click at [135, 125] on button "Show more" at bounding box center [138, 130] width 37 height 11
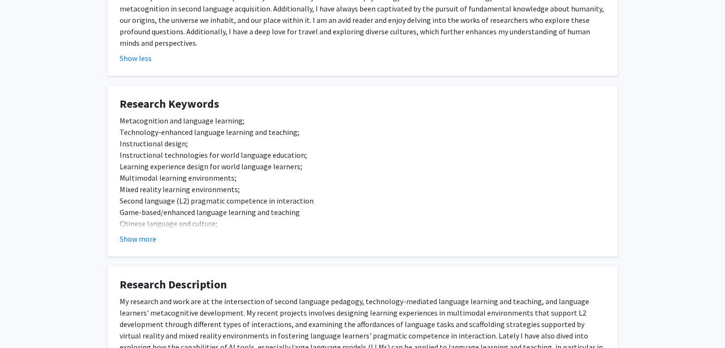
scroll to position [762, 0]
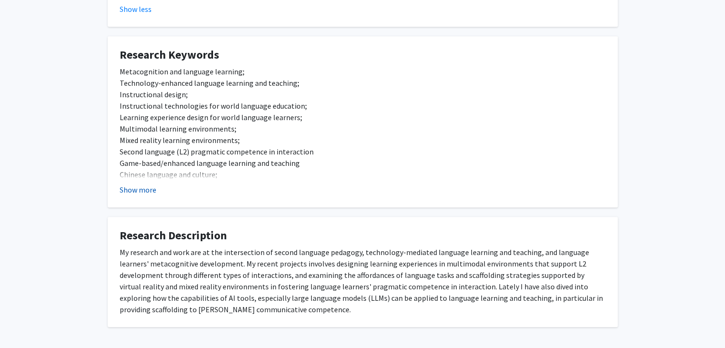
click at [148, 184] on button "Show more" at bounding box center [138, 189] width 37 height 11
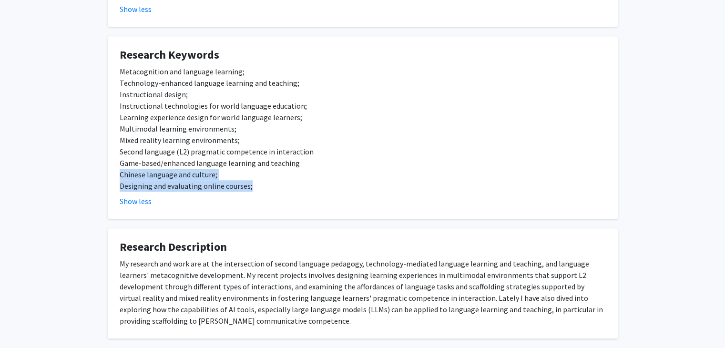
drag, startPoint x: 276, startPoint y: 168, endPoint x: 239, endPoint y: 149, distance: 41.5
click at [239, 149] on div "Metacognition and language learning; Technology-enhanced language learning and …" at bounding box center [363, 129] width 486 height 126
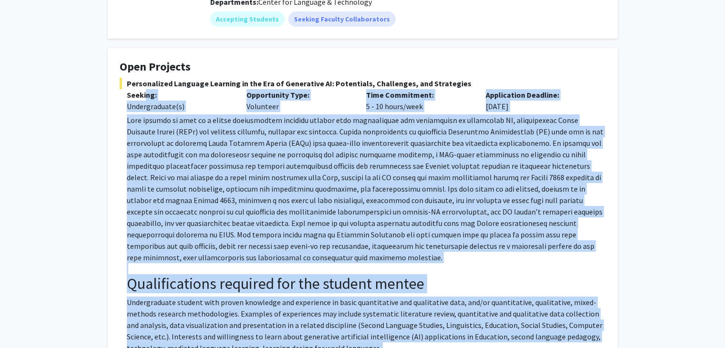
scroll to position [0, 0]
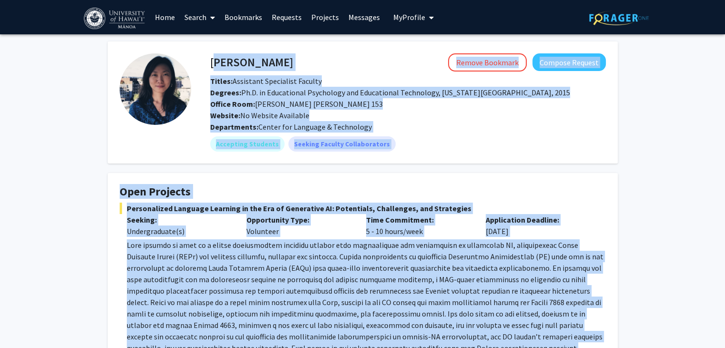
drag, startPoint x: 233, startPoint y: 278, endPoint x: 211, endPoint y: 58, distance: 221.2
copy div "Naiyi Fincham Remove Bookmark Compose Request Titles: Assistant Specialist Facu…"
